Goal: Task Accomplishment & Management: Manage account settings

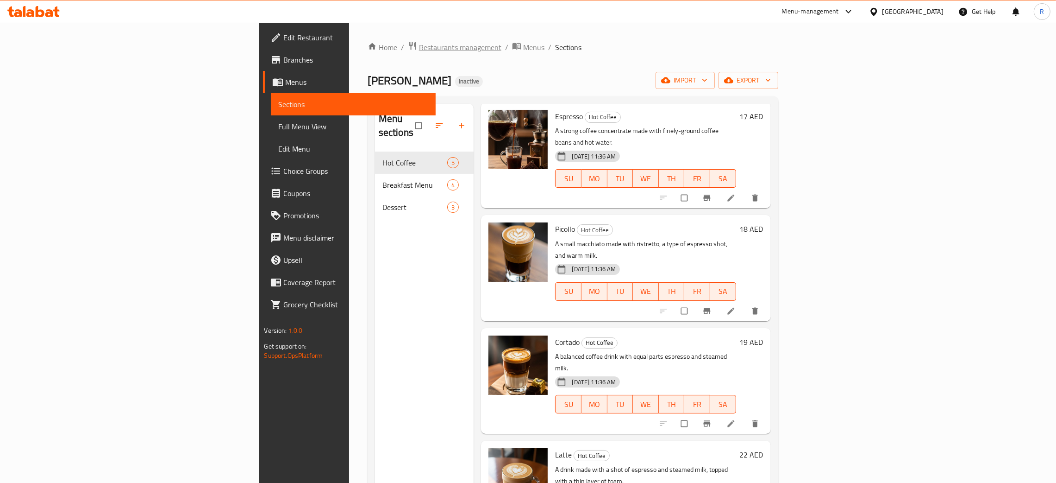
click at [419, 43] on span "Restaurants management" at bounding box center [460, 47] width 82 height 11
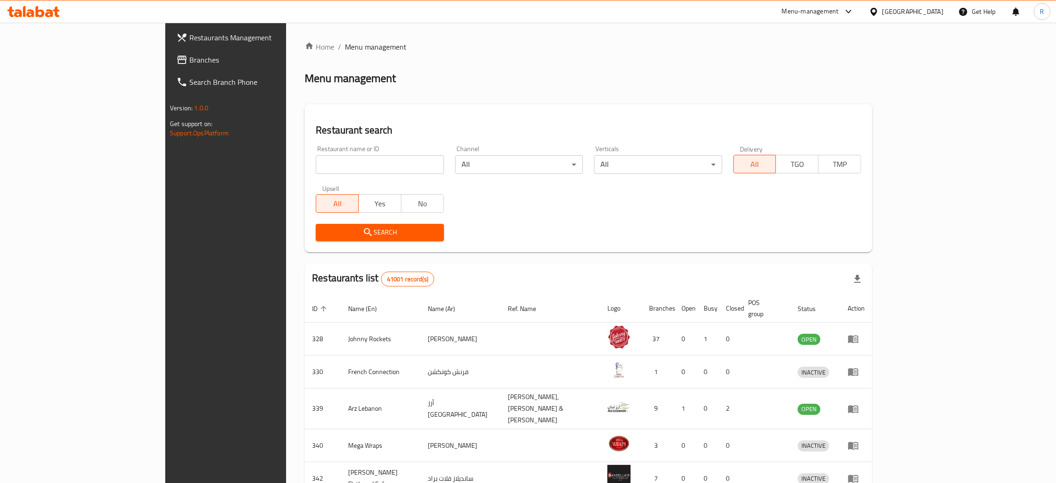
click at [189, 59] on span "Branches" at bounding box center [261, 59] width 145 height 11
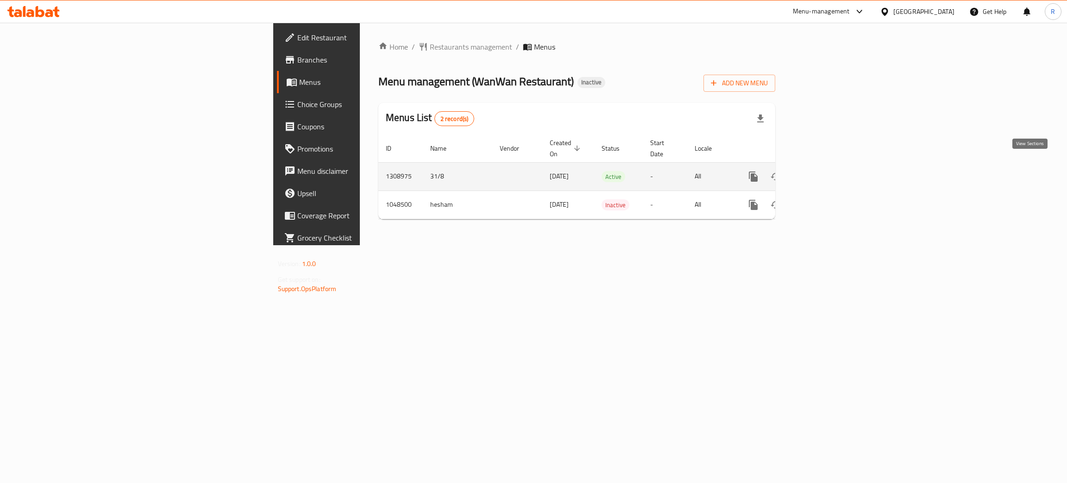
click at [826, 171] on icon "enhanced table" at bounding box center [820, 176] width 11 height 11
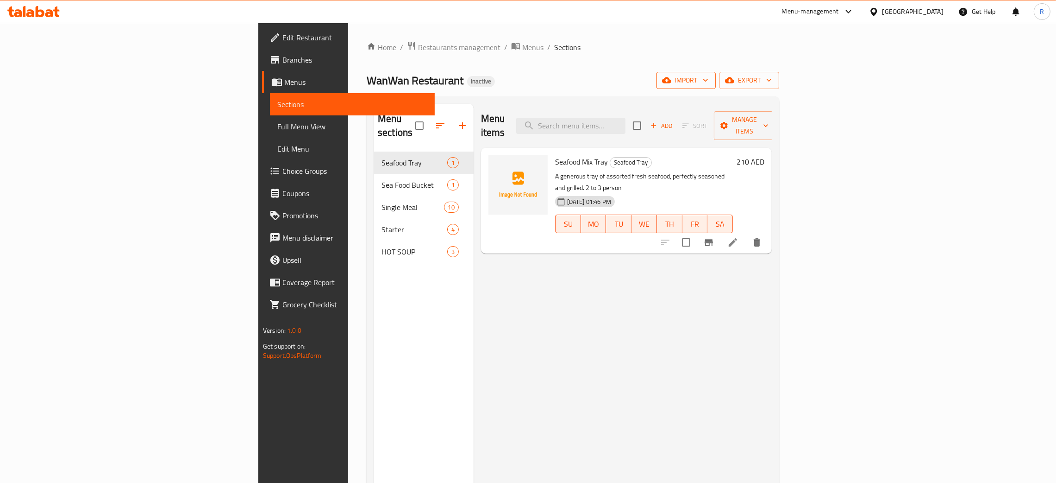
click at [709, 82] on span "import" at bounding box center [686, 81] width 44 height 12
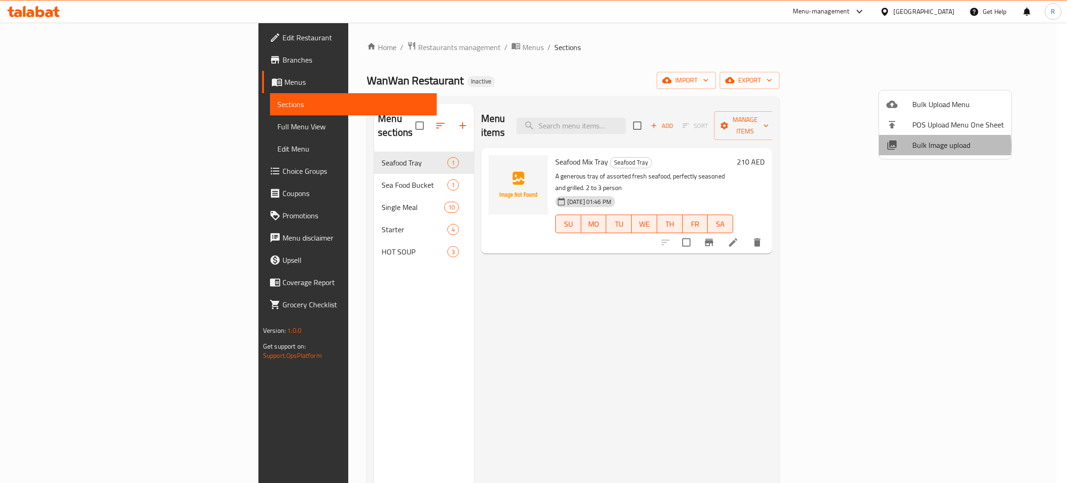
click at [937, 145] on span "Bulk Image upload" at bounding box center [958, 144] width 92 height 11
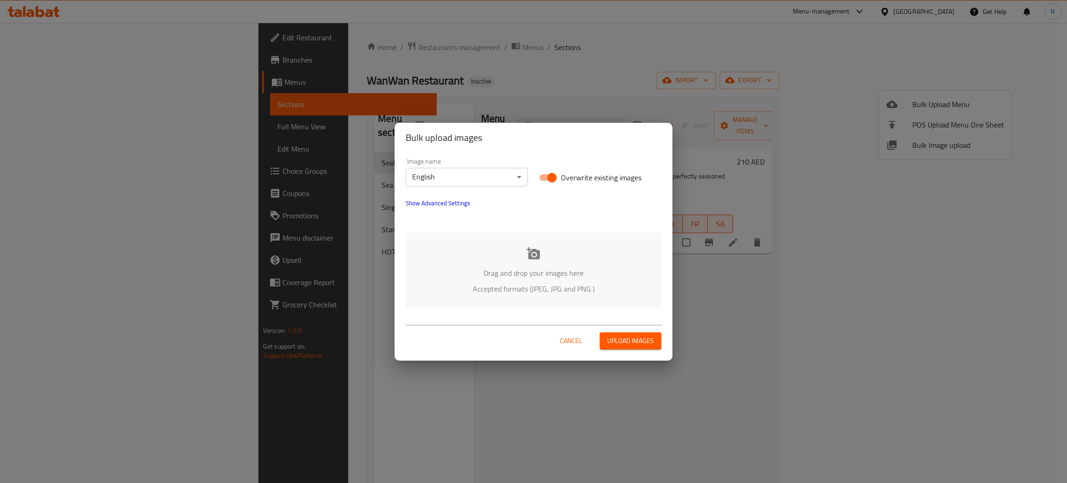
click at [531, 247] on icon at bounding box center [534, 253] width 14 height 14
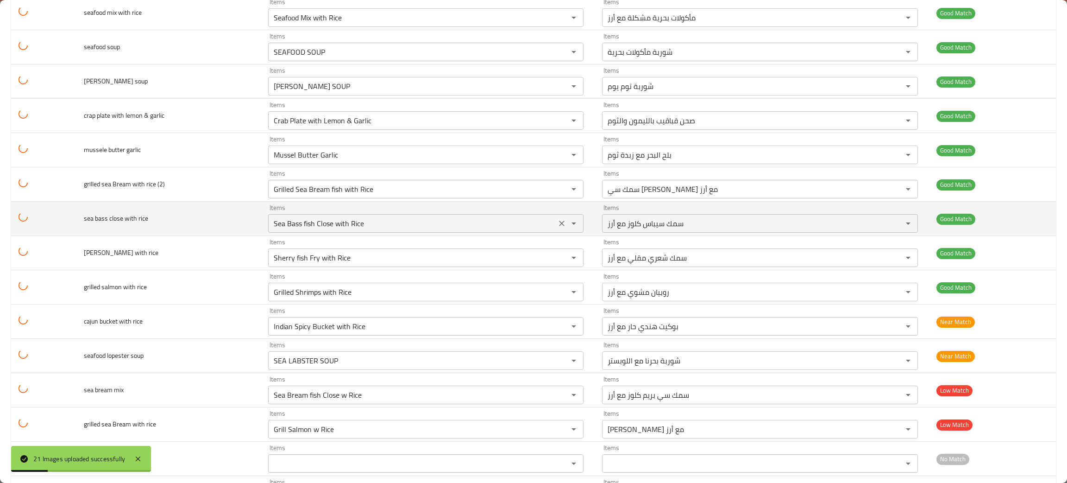
scroll to position [399, 0]
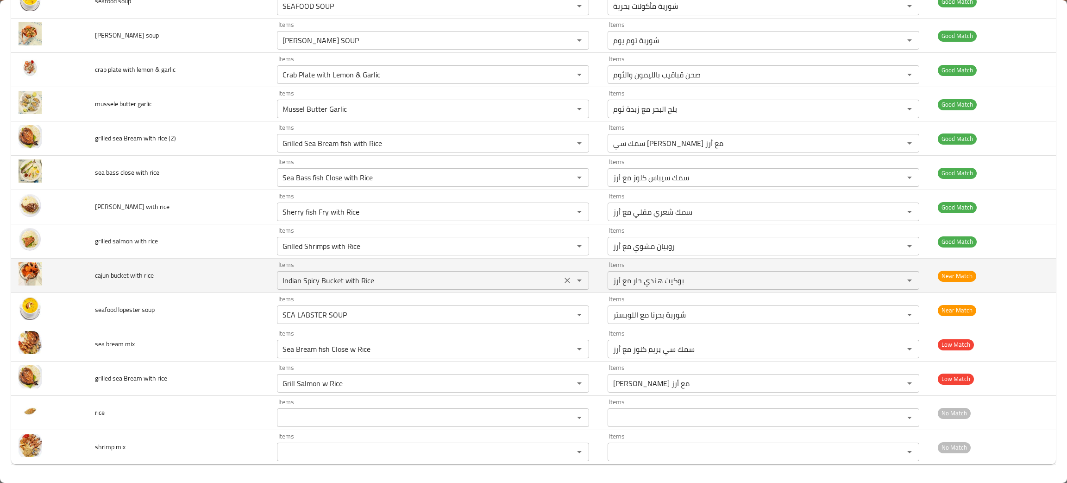
click at [563, 284] on icon "Clear" at bounding box center [567, 280] width 9 height 9
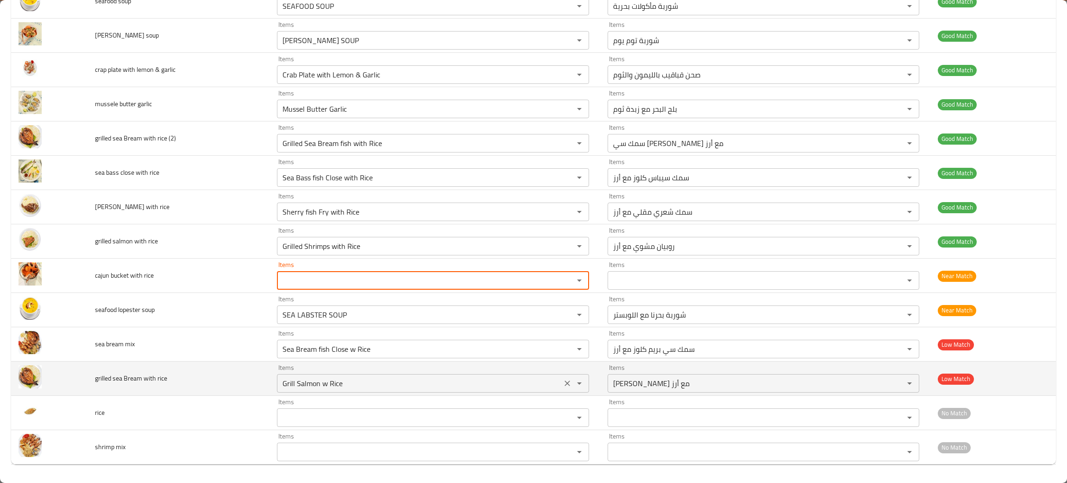
click at [563, 382] on icon "Clear" at bounding box center [567, 382] width 9 height 9
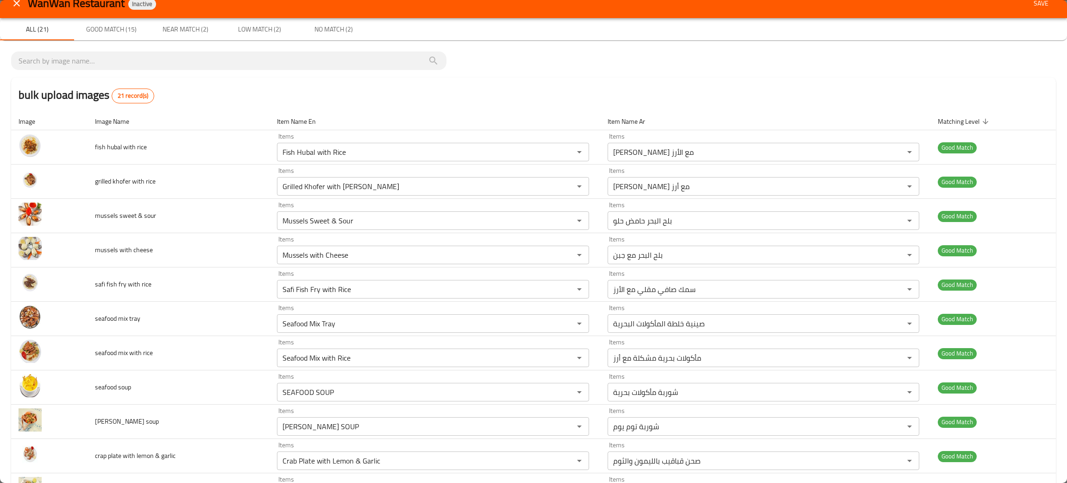
scroll to position [0, 0]
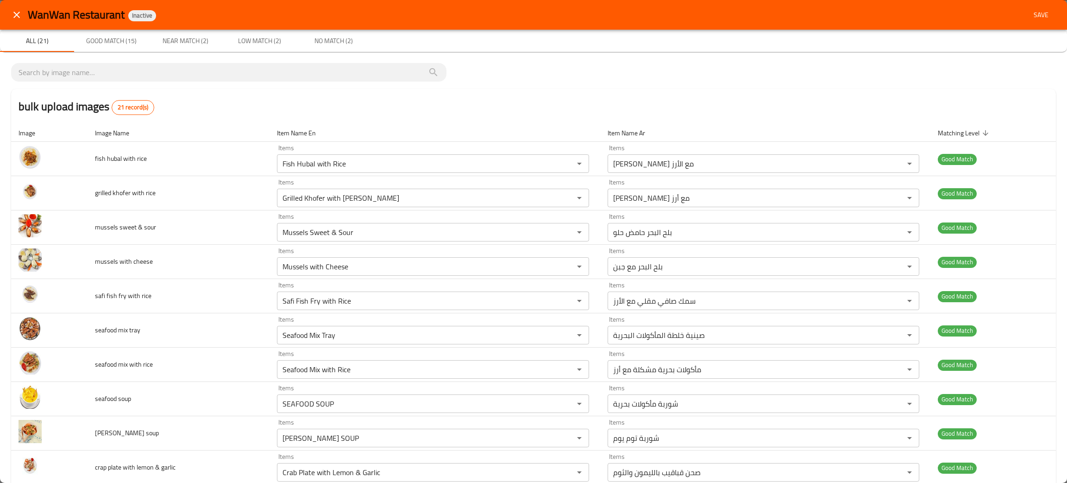
click at [1030, 18] on span "Save" at bounding box center [1041, 15] width 22 height 12
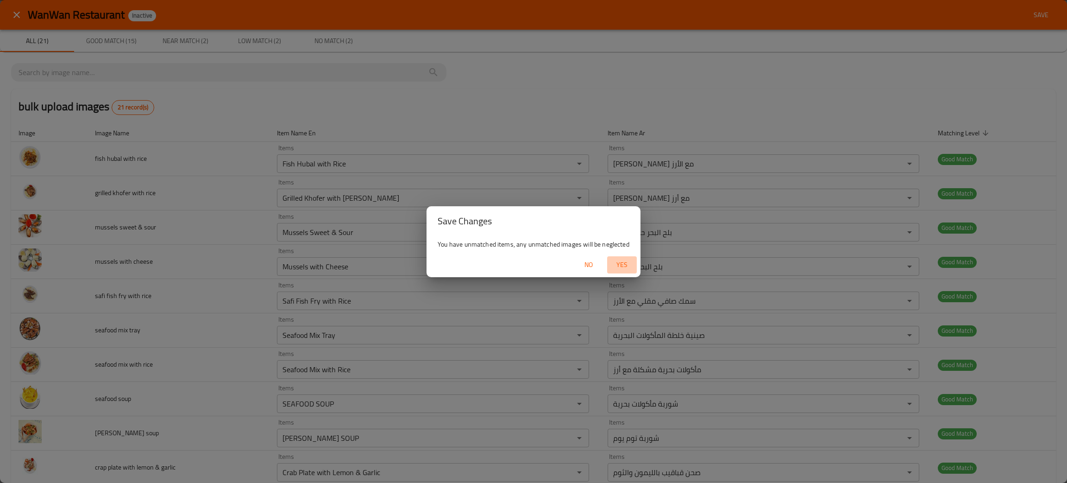
click at [619, 266] on span "Yes" at bounding box center [622, 265] width 22 height 12
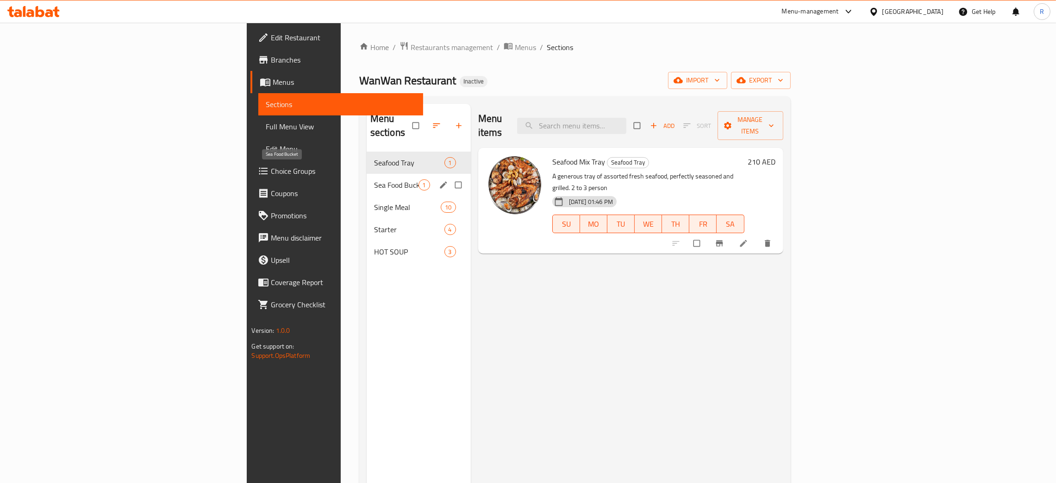
click at [374, 179] on span "Sea Food Bucket" at bounding box center [396, 184] width 44 height 11
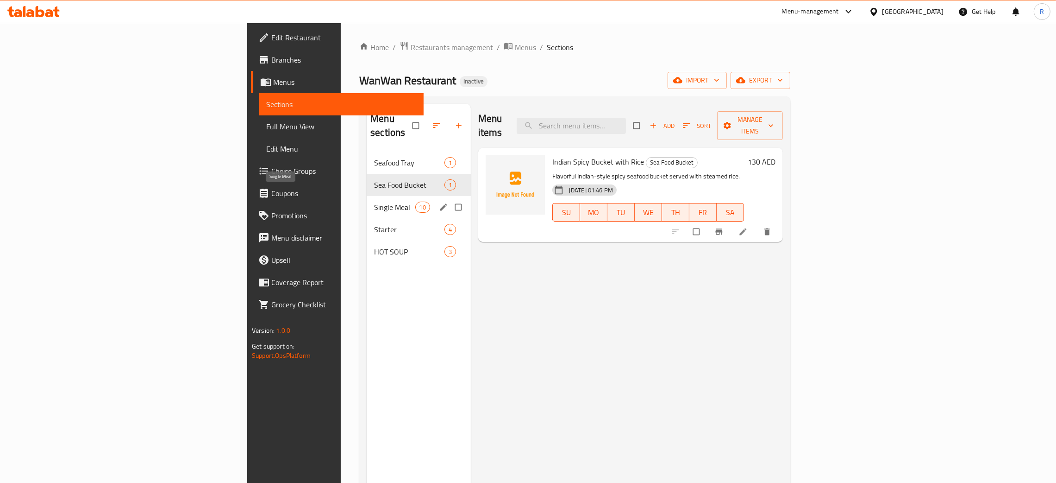
click at [374, 201] on span "Single Meal" at bounding box center [394, 206] width 41 height 11
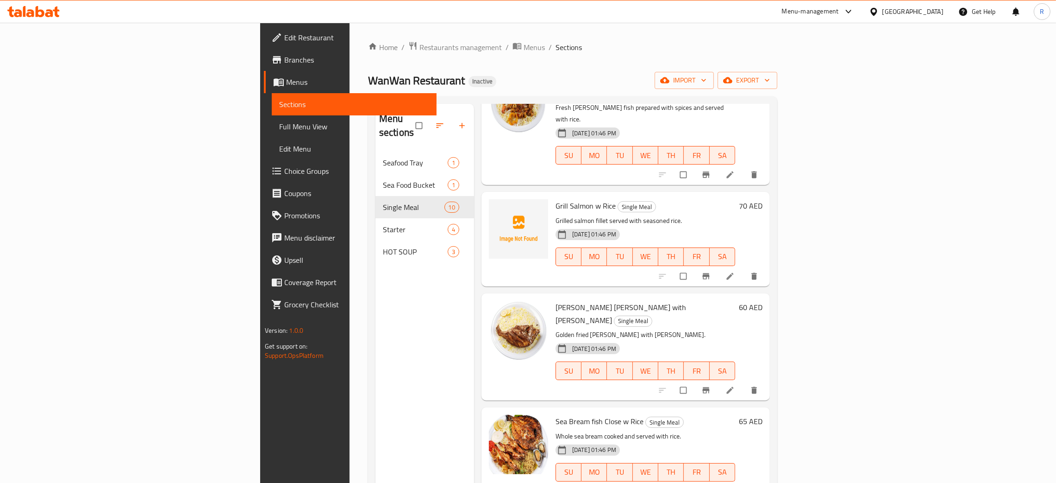
scroll to position [551, 0]
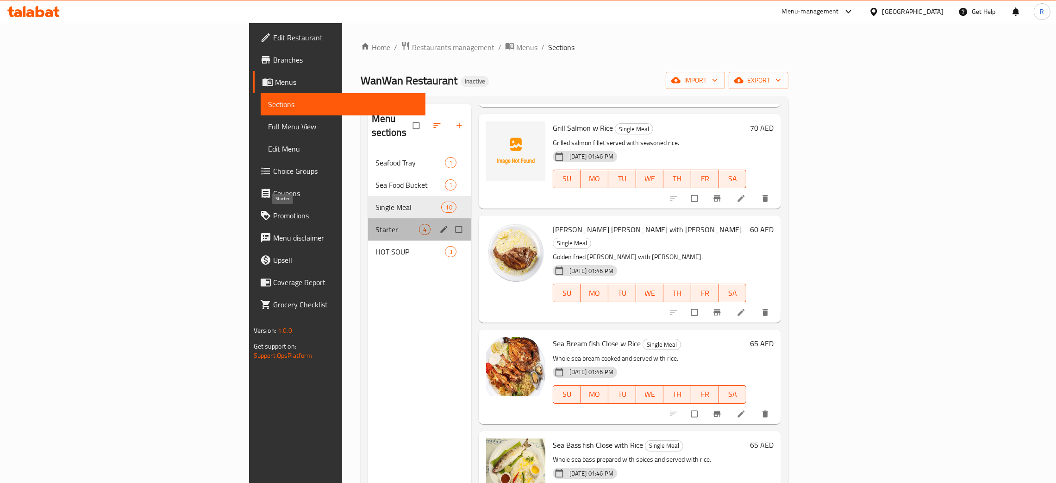
click at [376, 224] on span "Starter" at bounding box center [398, 229] width 44 height 11
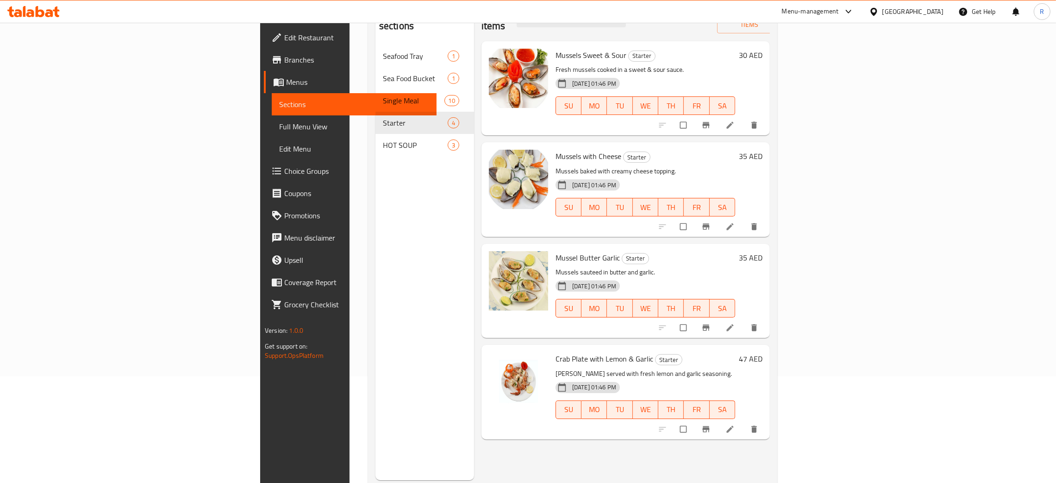
scroll to position [131, 0]
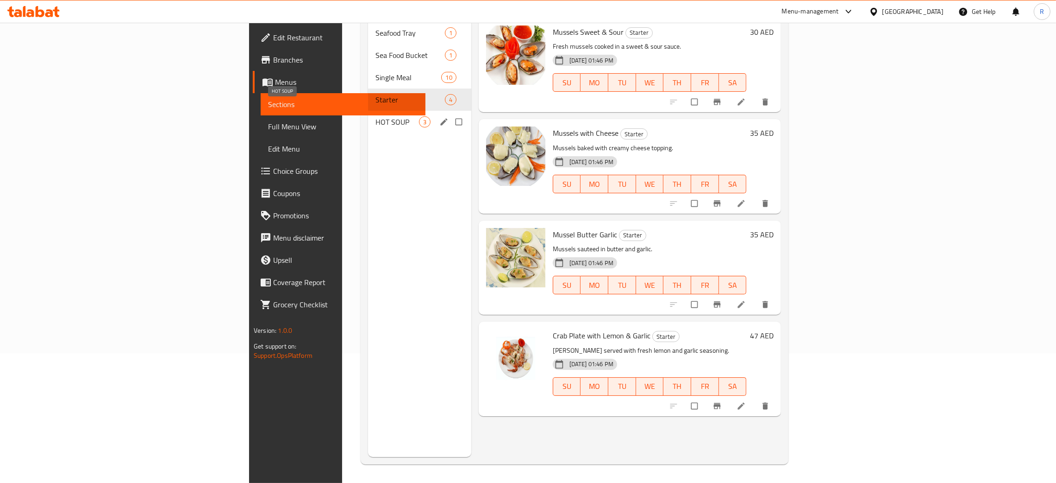
click at [376, 116] on span "HOT SOUP" at bounding box center [398, 121] width 44 height 11
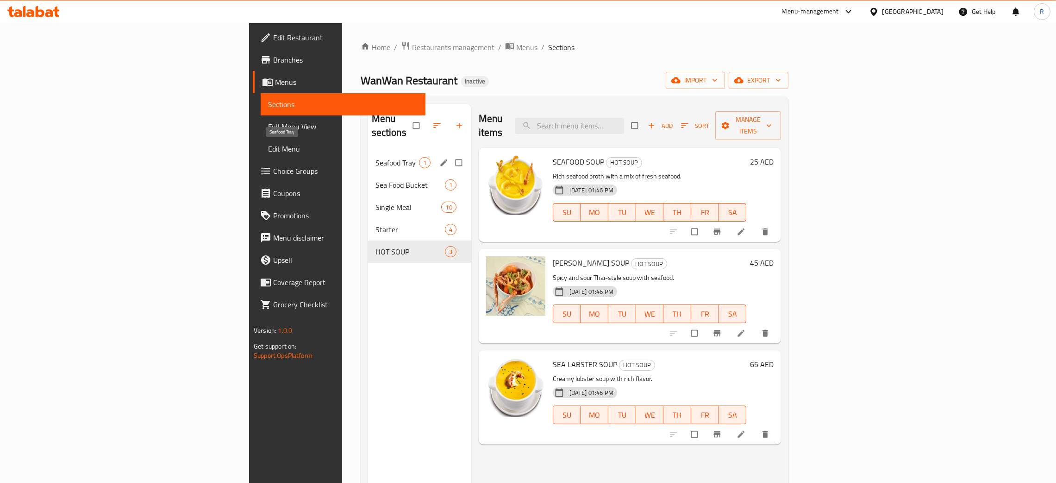
click at [376, 157] on span "Seafood Tray" at bounding box center [398, 162] width 44 height 11
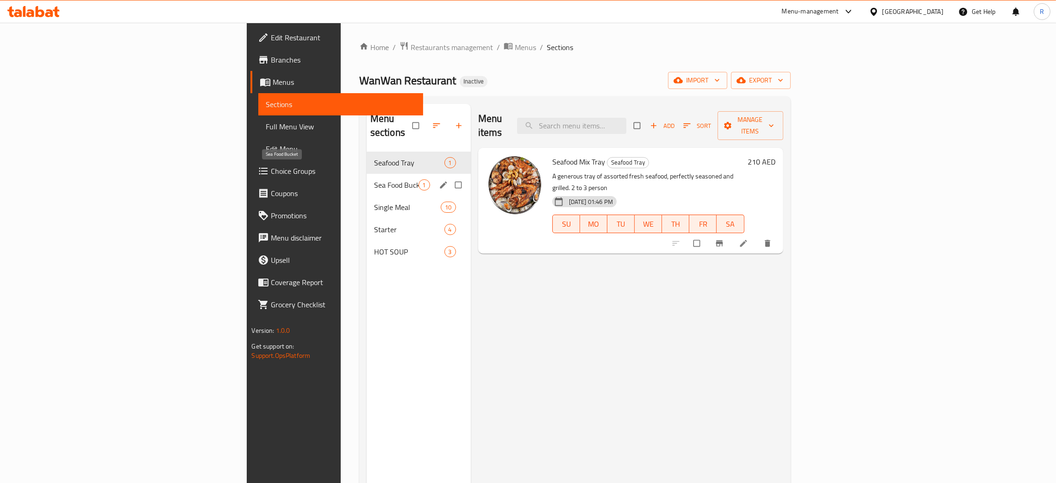
click at [374, 179] on span "Sea Food Bucket" at bounding box center [396, 184] width 44 height 11
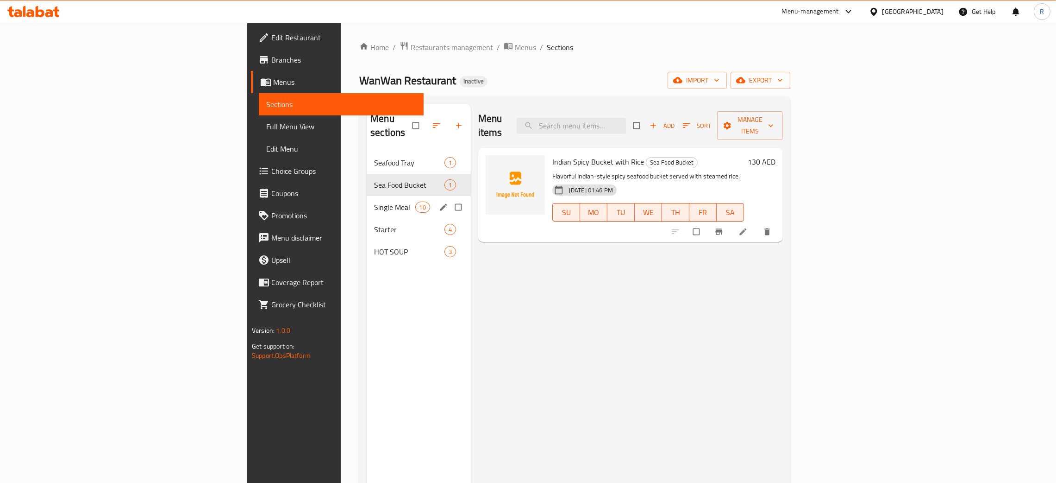
click at [367, 199] on div "Single Meal 10" at bounding box center [419, 207] width 104 height 22
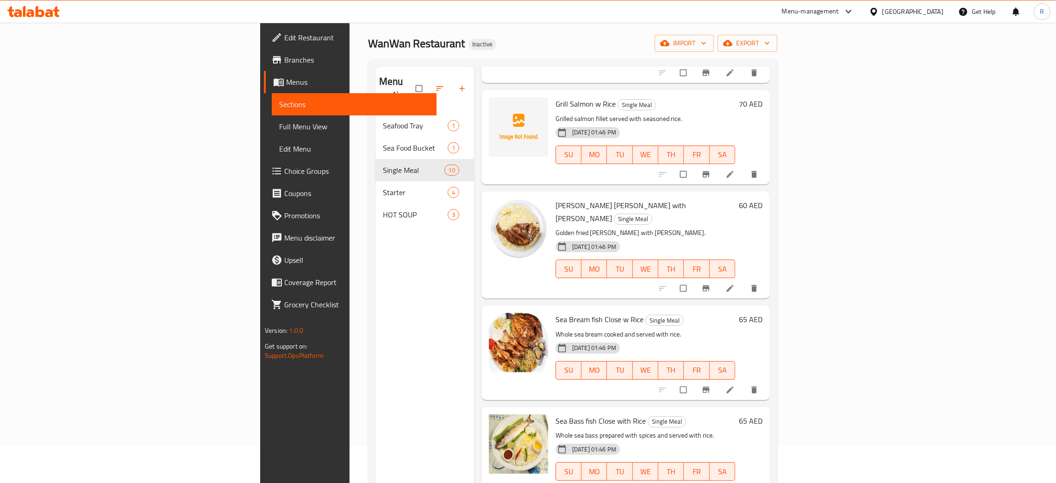
scroll to position [131, 0]
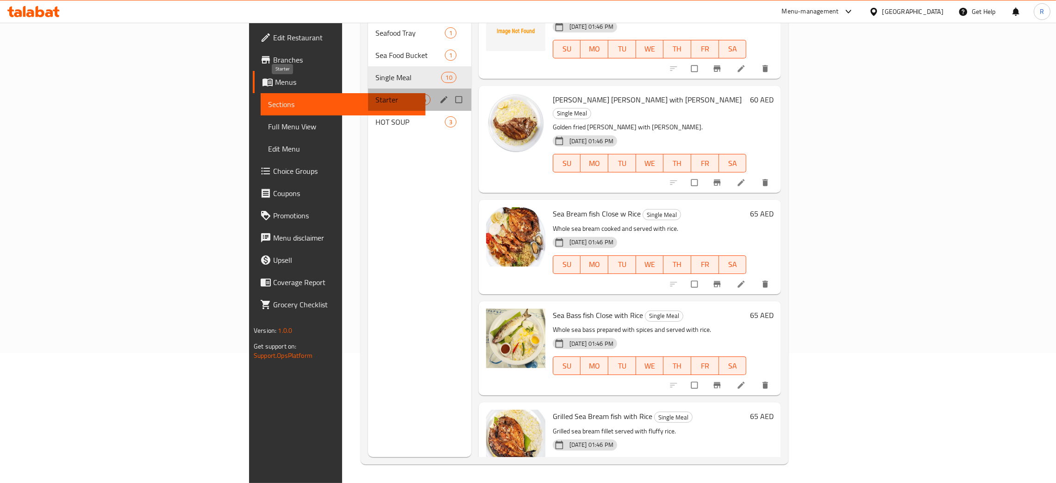
click at [376, 94] on span "Starter" at bounding box center [398, 99] width 44 height 11
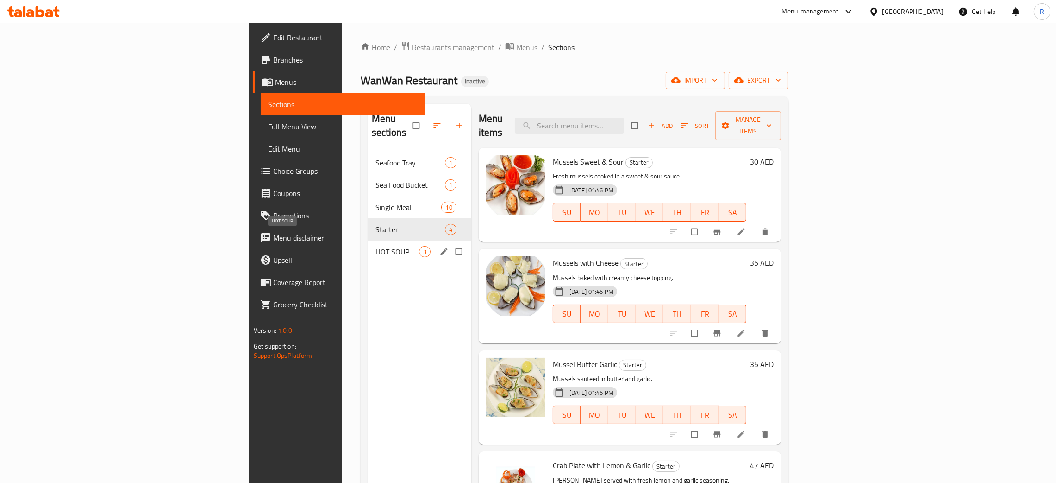
click at [376, 246] on span "HOT SOUP" at bounding box center [398, 251] width 44 height 11
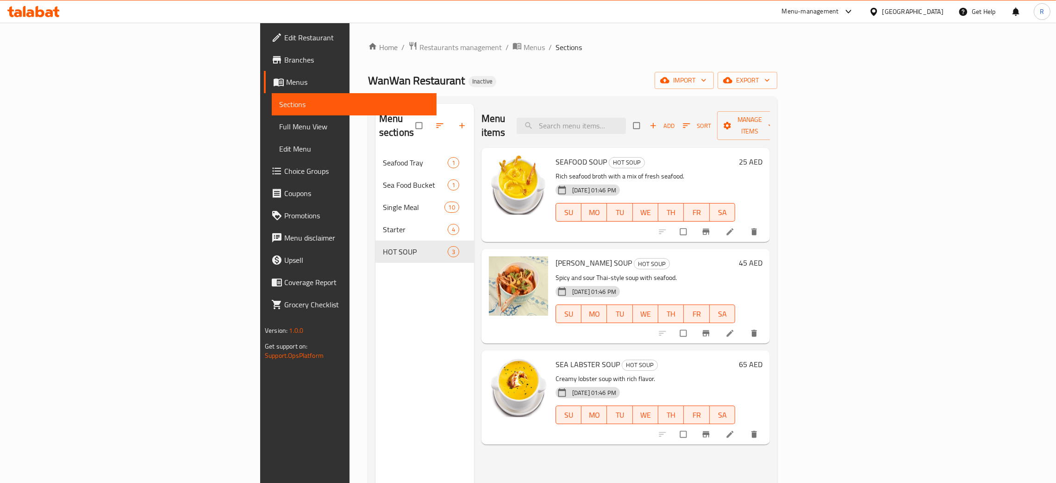
click at [264, 44] on link "Edit Restaurant" at bounding box center [350, 37] width 173 height 22
